Goal: Communication & Community: Answer question/provide support

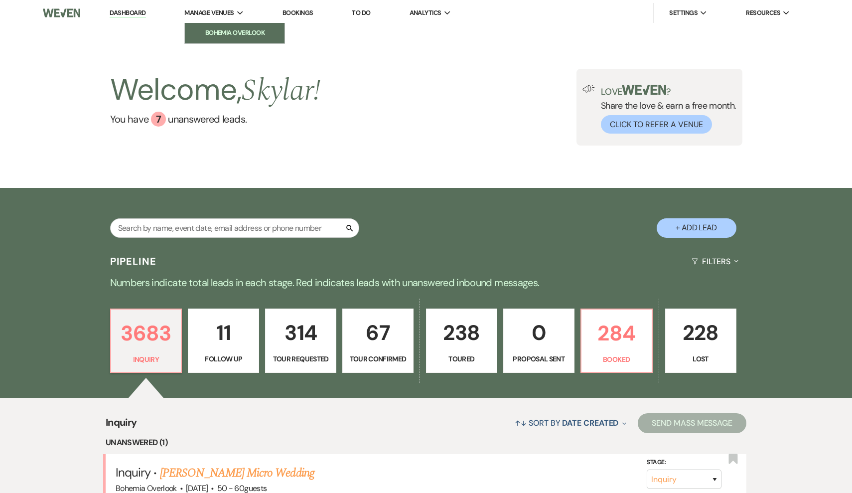
click at [232, 30] on li "Bohemia Overlook" at bounding box center [235, 33] width 90 height 10
click at [604, 346] on p "284" at bounding box center [616, 332] width 58 height 33
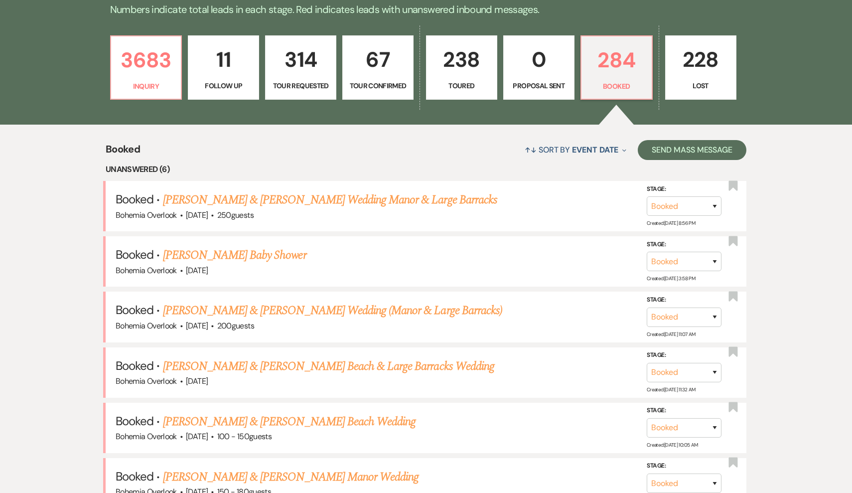
scroll to position [270, 0]
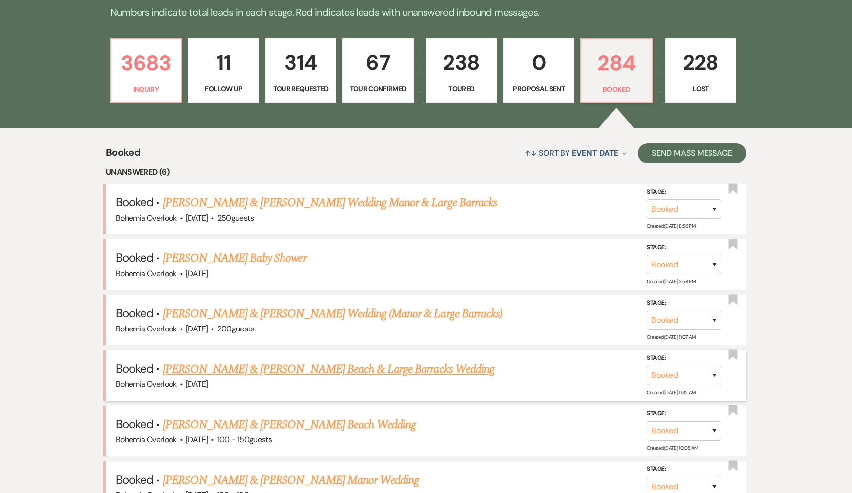
click at [393, 360] on link "Evan Benbow & Taylor Simon's Beach & Large Barracks Wedding" at bounding box center [328, 369] width 331 height 18
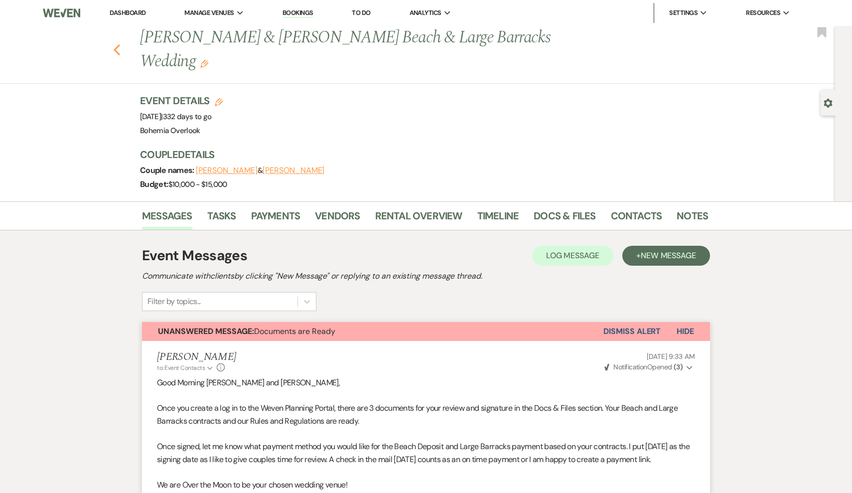
click at [118, 42] on button "Previous" at bounding box center [116, 49] width 7 height 14
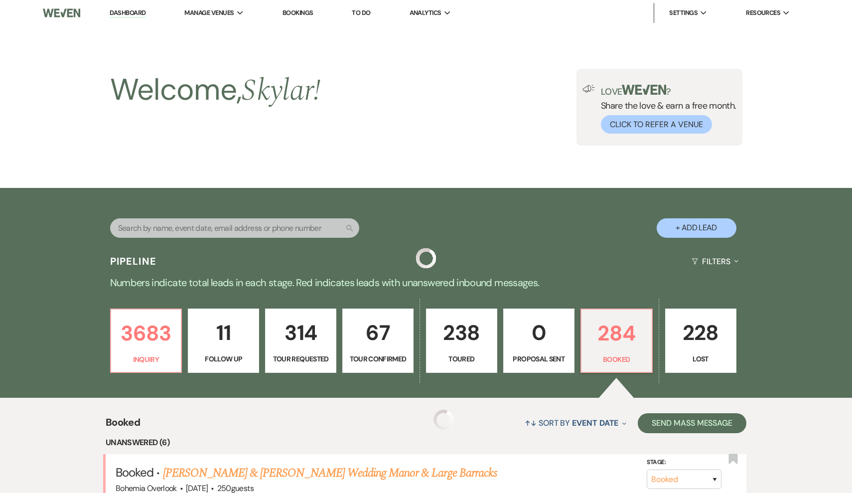
scroll to position [270, 0]
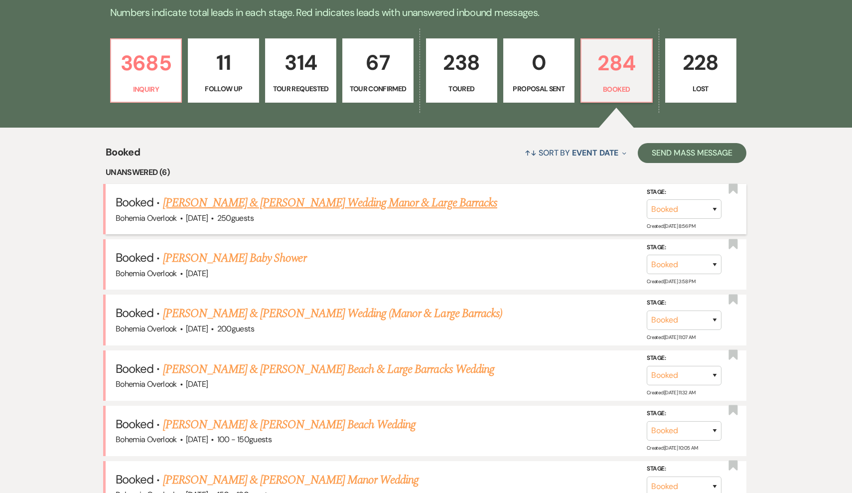
click at [184, 195] on link "Michael Imbierowicz & Annie Tompkins's Wedding Manor & Large Barracks" at bounding box center [330, 203] width 334 height 18
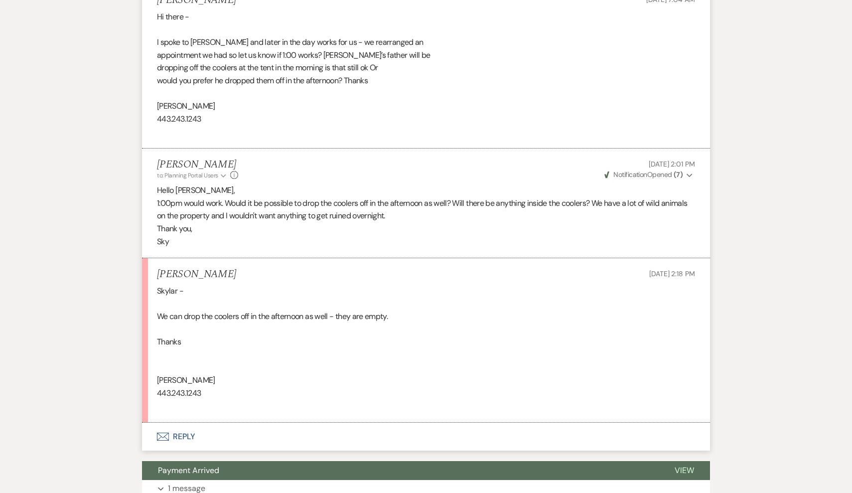
scroll to position [1905, 0]
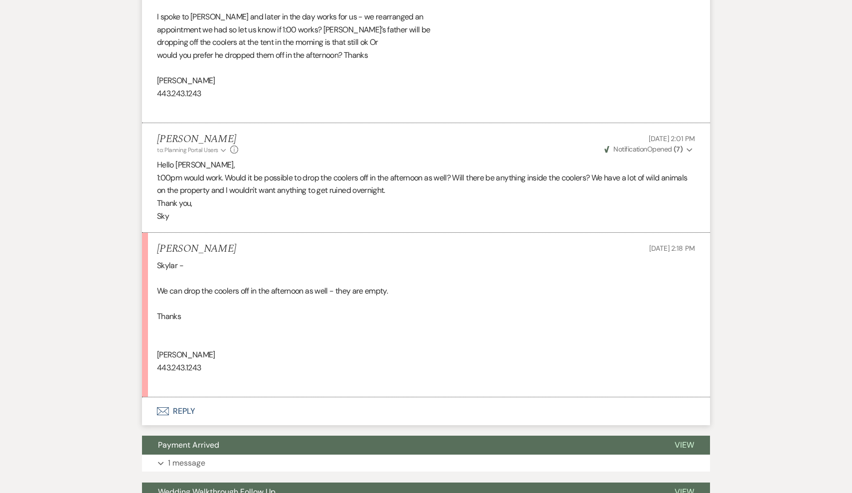
click at [195, 397] on button "Envelope Reply" at bounding box center [426, 411] width 568 height 28
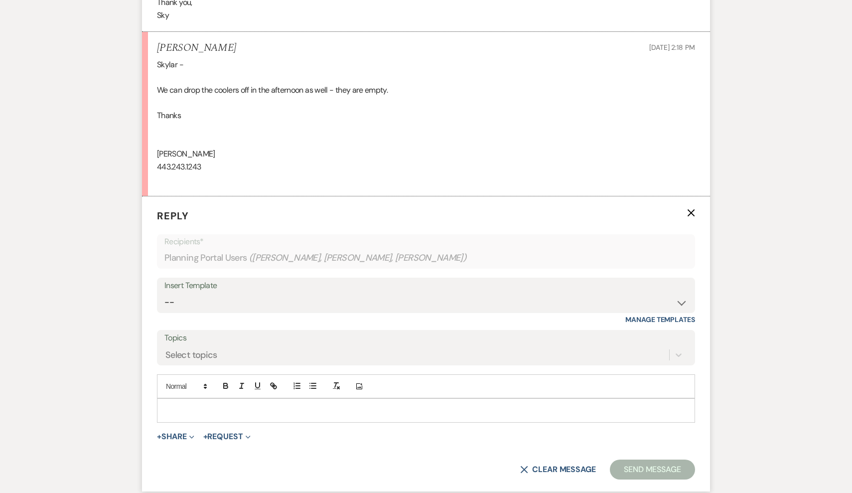
scroll to position [2121, 0]
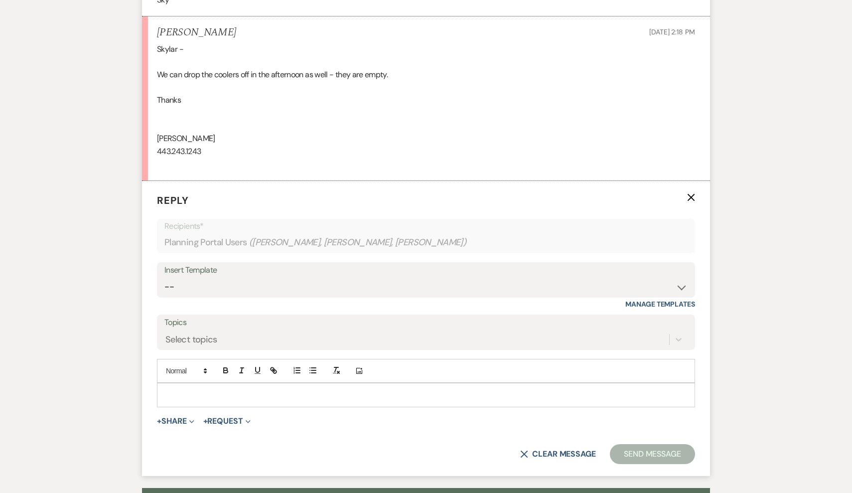
click at [192, 389] on p at bounding box center [426, 394] width 522 height 11
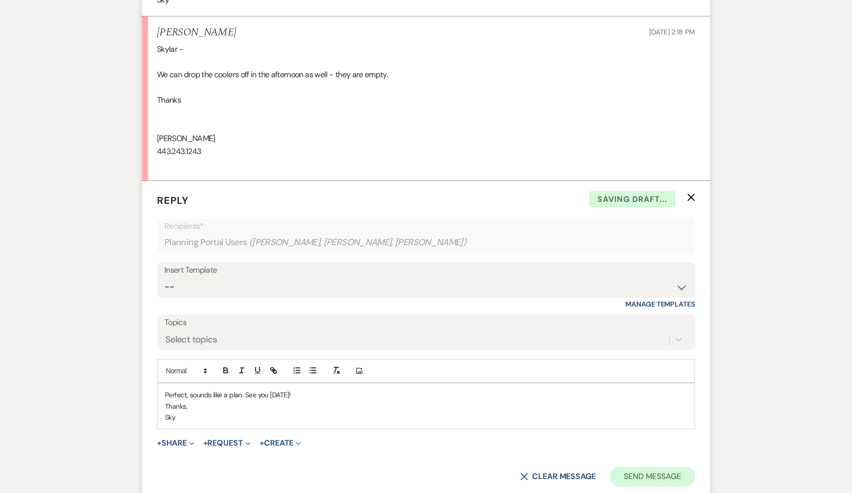
click at [637, 466] on button "Send Message" at bounding box center [652, 476] width 85 height 20
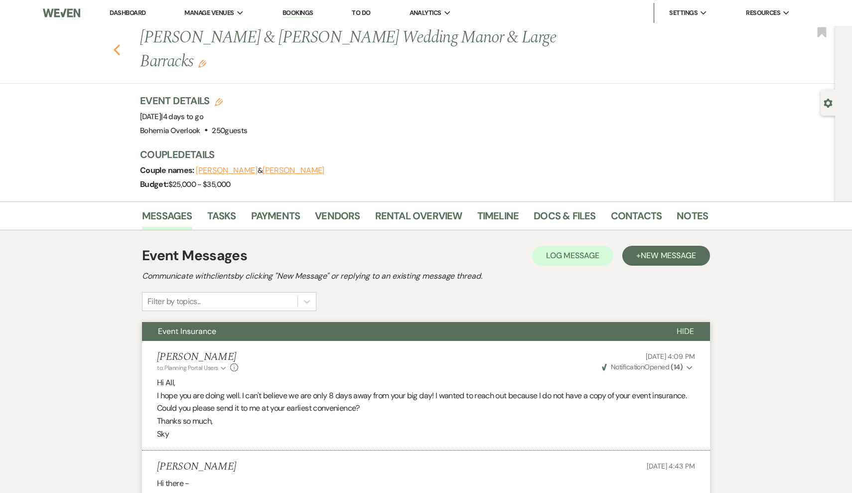
scroll to position [0, 0]
click at [120, 44] on icon "Previous" at bounding box center [116, 50] width 7 height 12
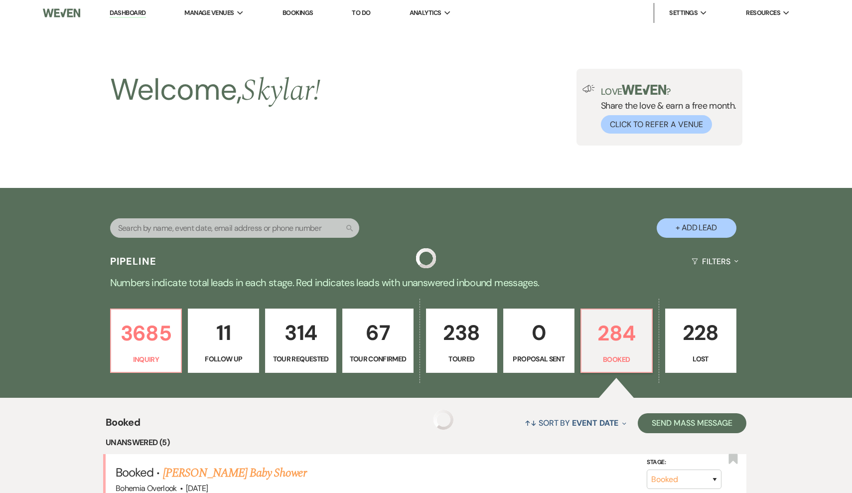
scroll to position [270, 0]
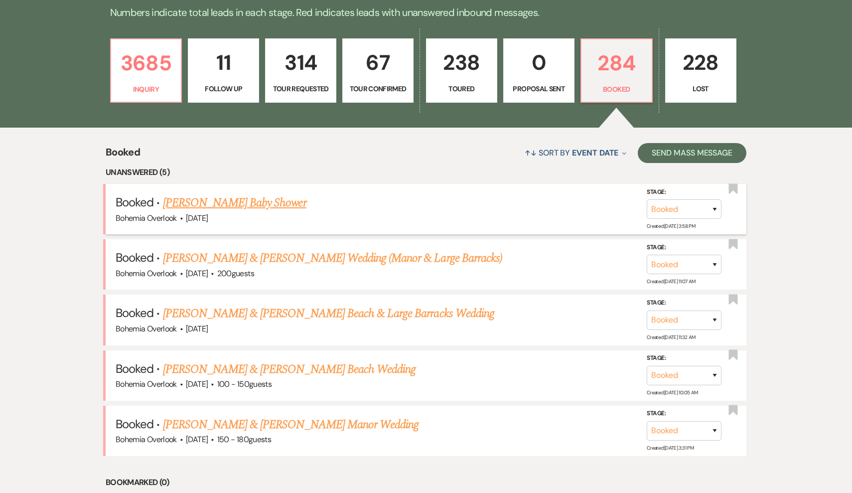
click at [257, 205] on link "Brooke Metz's Baby Shower" at bounding box center [234, 203] width 143 height 18
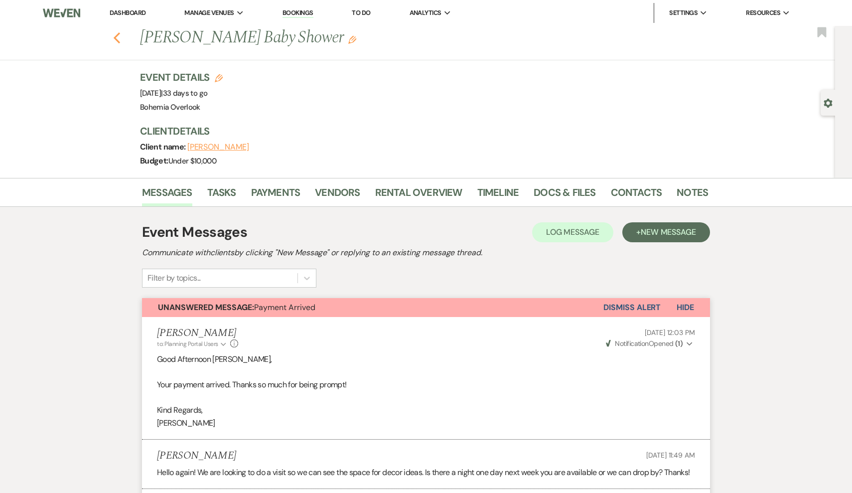
click at [117, 36] on use "button" at bounding box center [117, 37] width 6 height 11
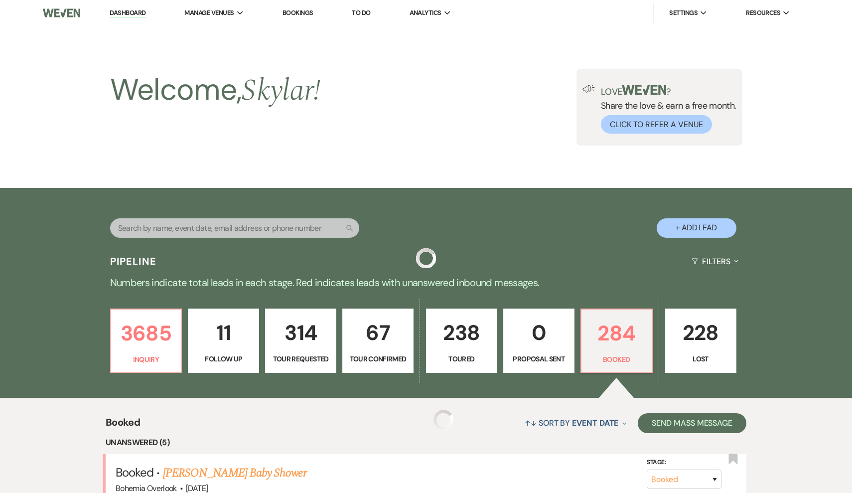
scroll to position [270, 0]
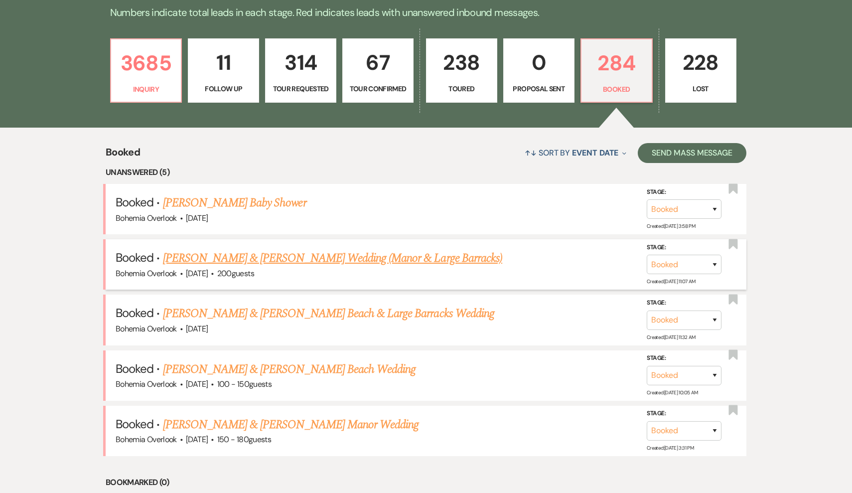
click at [233, 255] on link "Ryan Hahn & Meghan Hormanski's Wedding (Manor & Large Barracks)" at bounding box center [332, 258] width 339 height 18
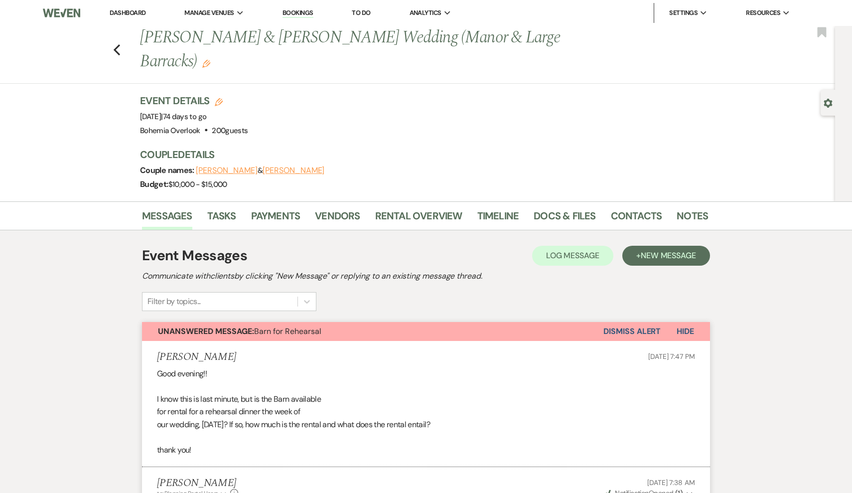
click at [121, 52] on div "Previous Ryan Hahn & Meghan Hormanski's Wedding (Manor & Large Barracks) Edit B…" at bounding box center [415, 55] width 840 height 58
click at [114, 46] on icon "Previous" at bounding box center [116, 50] width 7 height 12
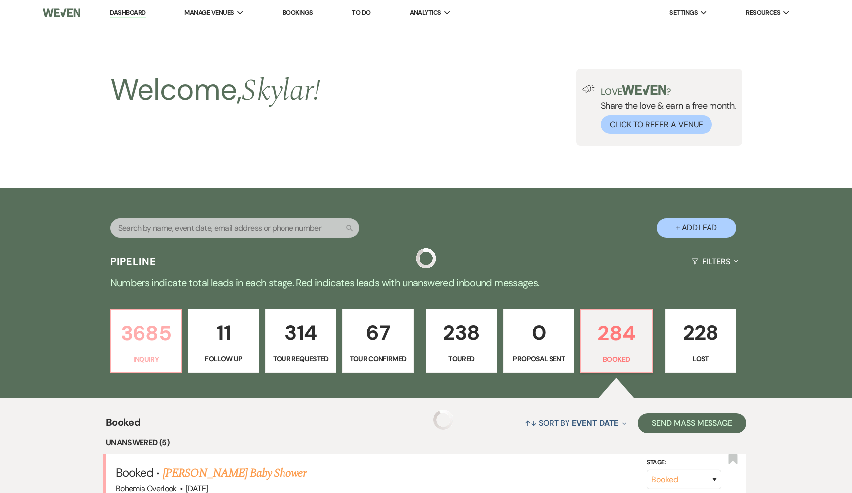
scroll to position [270, 0]
